Goal: Find specific page/section: Find specific page/section

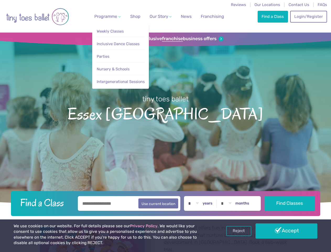
click at [107, 16] on span "Programme" at bounding box center [105, 16] width 23 height 5
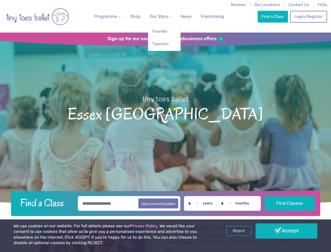
click at [156, 16] on span "Our Story" at bounding box center [159, 16] width 19 height 5
click at [166, 39] on li "Teachers" at bounding box center [164, 43] width 25 height 12
click at [166, 203] on button "Use current location" at bounding box center [159, 203] width 40 height 10
type input "**********"
click at [239, 231] on link "Reject" at bounding box center [238, 231] width 25 height 10
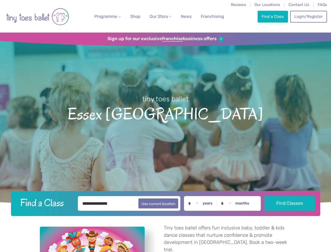
click at [287, 231] on p "Tiny toes ballet offers fun inclusive baby, toddler & kids dance classes that n…" at bounding box center [228, 238] width 128 height 29
